Goal: Find contact information: Obtain details needed to contact an individual or organization

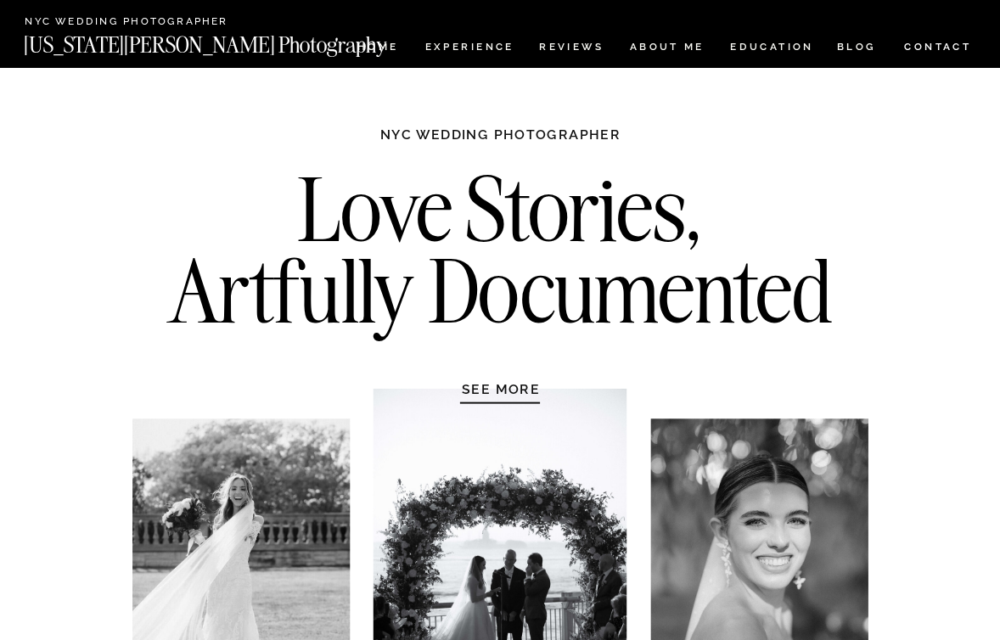
click at [941, 44] on nav "CONTACT" at bounding box center [937, 47] width 69 height 19
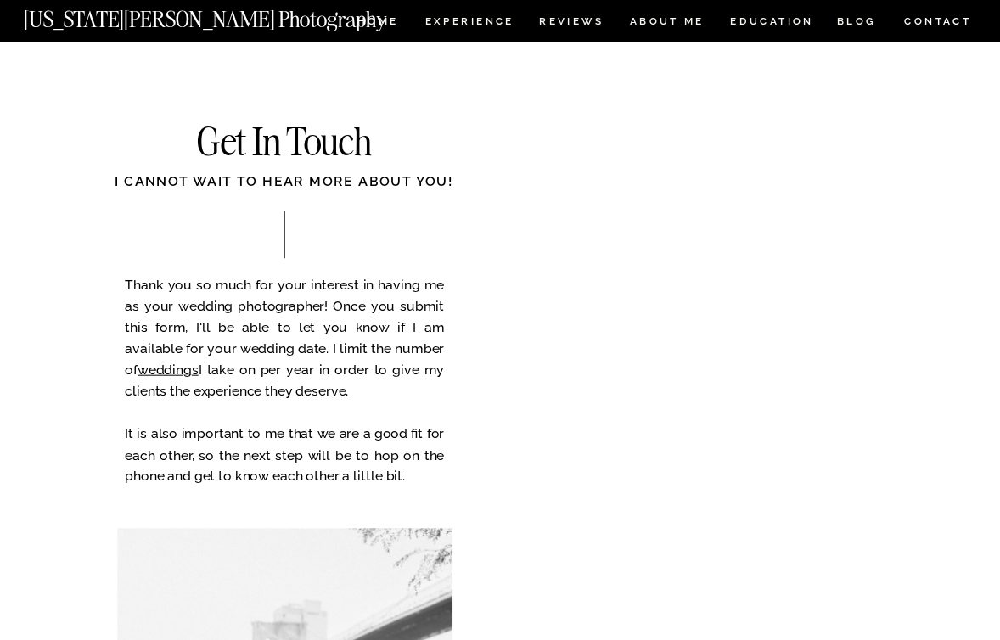
click at [174, 19] on nav "[US_STATE][PERSON_NAME] Photography" at bounding box center [233, 15] width 418 height 14
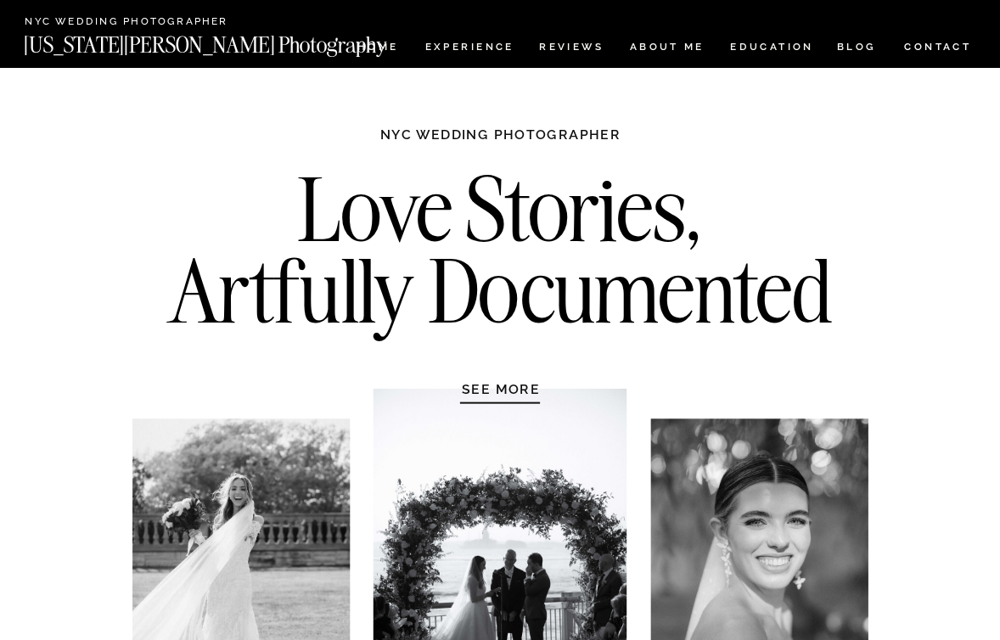
click at [926, 42] on nav "CONTACT" at bounding box center [937, 47] width 69 height 19
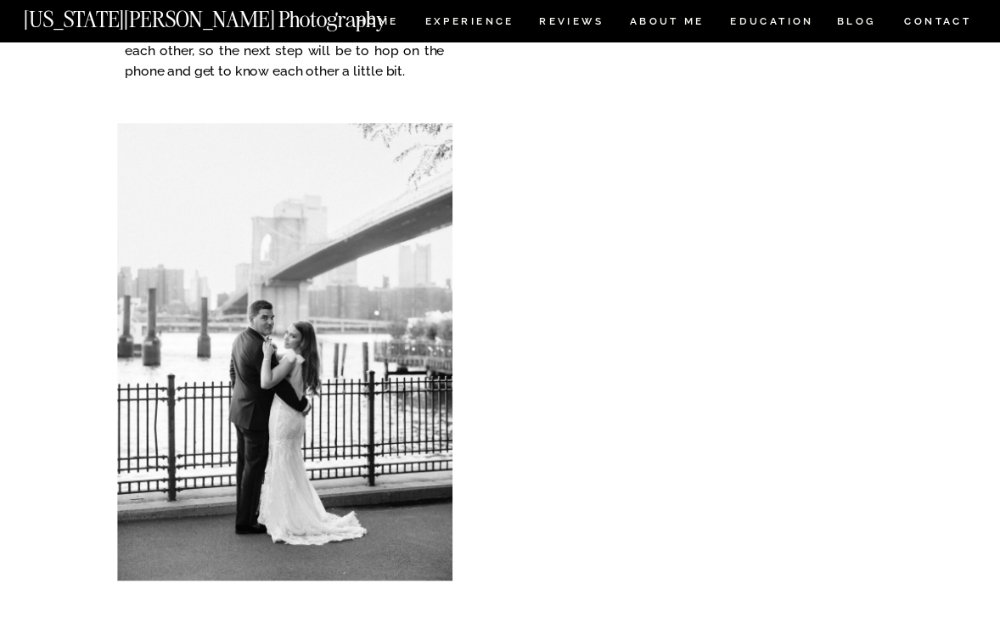
scroll to position [398, 0]
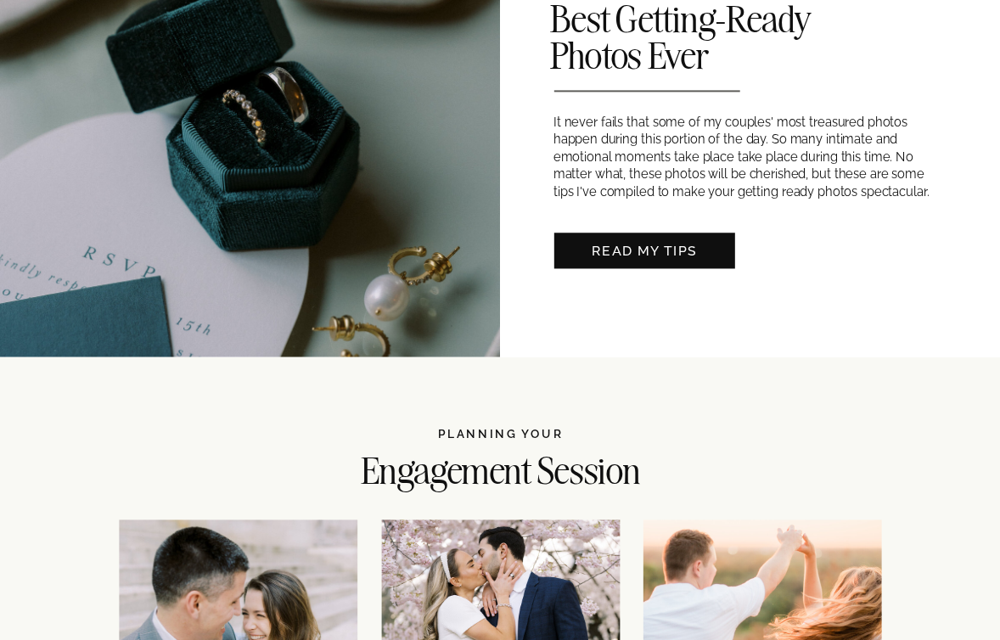
scroll to position [1595, 0]
